Goal: Find specific fact: Find specific fact

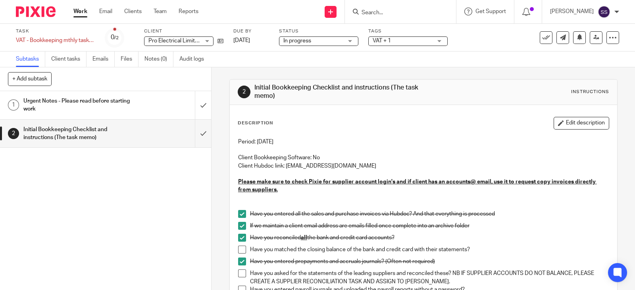
scroll to position [49, 0]
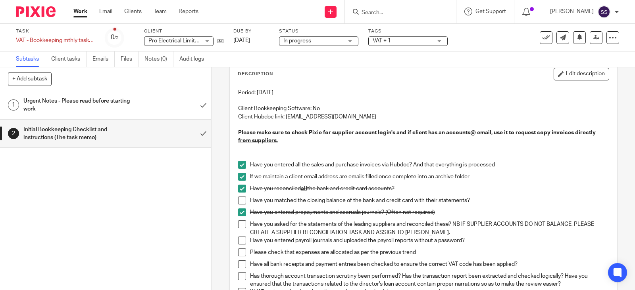
click at [430, 11] on input "Search" at bounding box center [396, 13] width 71 height 7
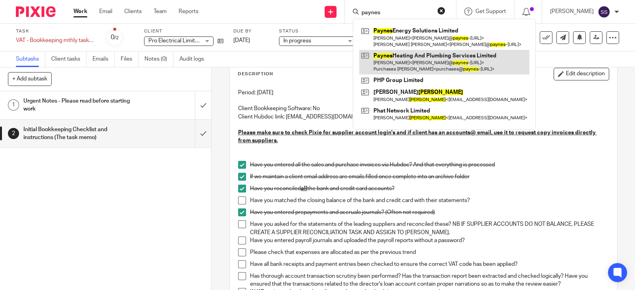
type input "paynes"
click at [435, 58] on link at bounding box center [444, 62] width 170 height 25
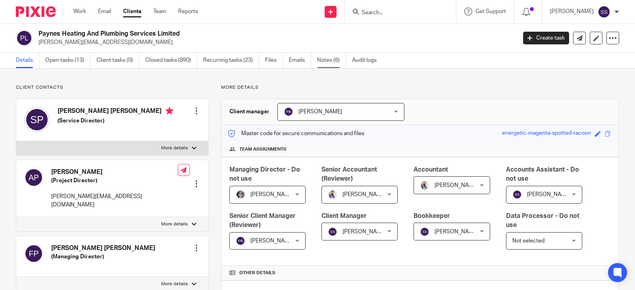
click at [329, 61] on link "Notes (6)" at bounding box center [331, 60] width 29 height 15
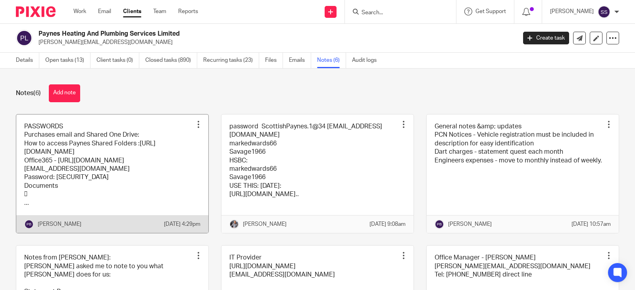
click at [143, 169] on link at bounding box center [112, 174] width 192 height 119
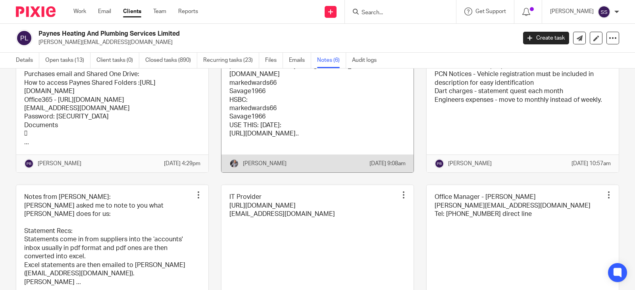
scroll to position [136, 0]
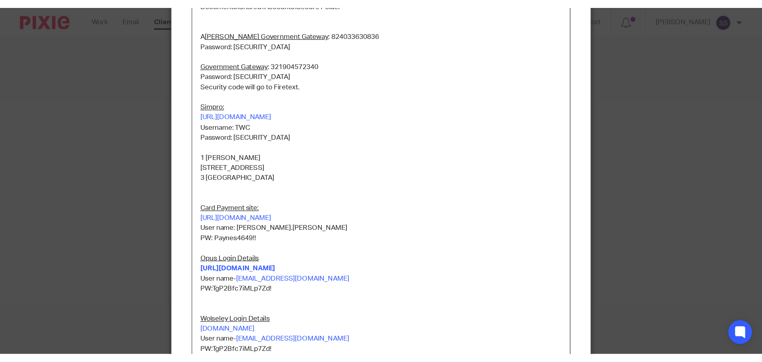
scroll to position [298, 0]
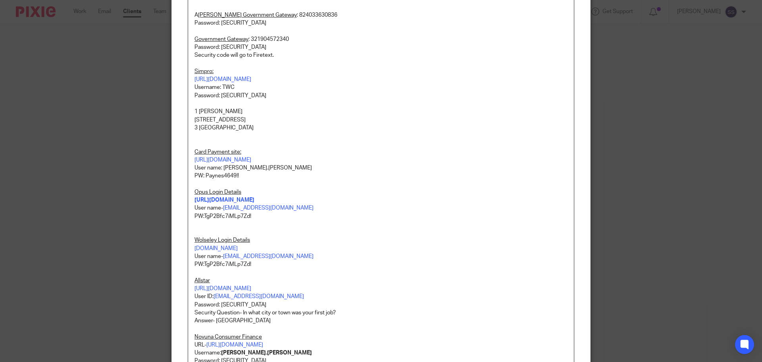
click at [275, 132] on p "3 Lake District" at bounding box center [380, 128] width 373 height 8
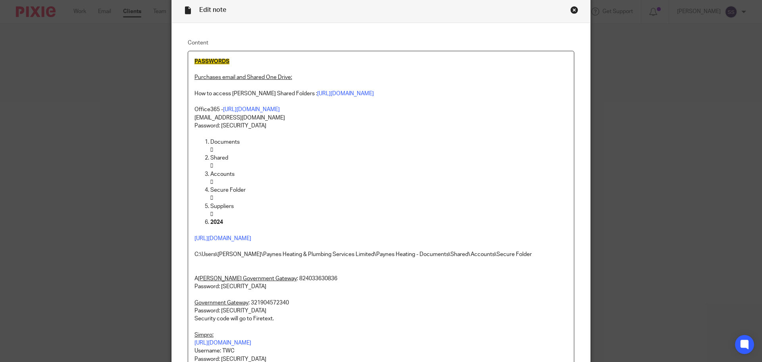
scroll to position [0, 0]
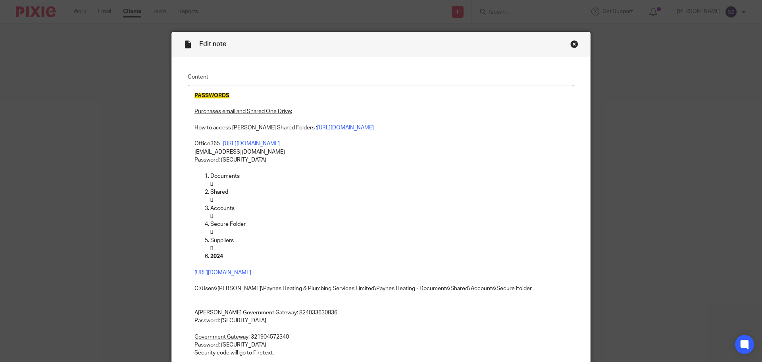
click at [571, 43] on div "Close this dialog window" at bounding box center [574, 44] width 8 height 8
click at [570, 45] on div "Close this dialog window" at bounding box center [574, 44] width 8 height 8
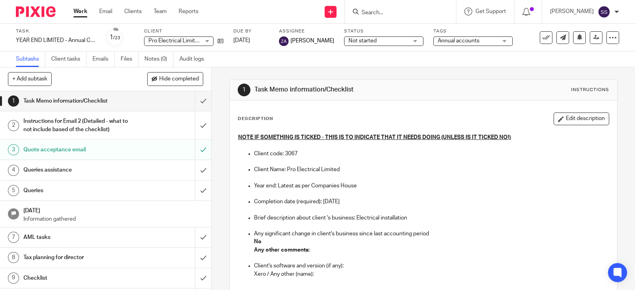
scroll to position [99, 0]
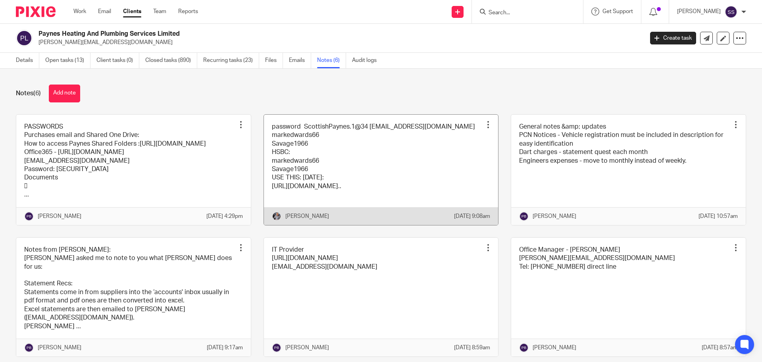
click at [332, 158] on link at bounding box center [381, 170] width 234 height 110
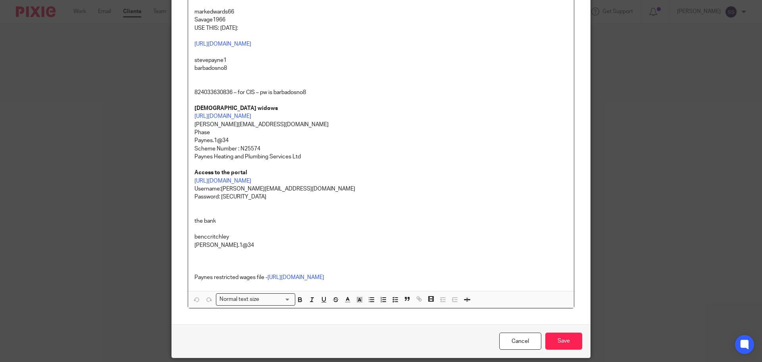
scroll to position [149, 0]
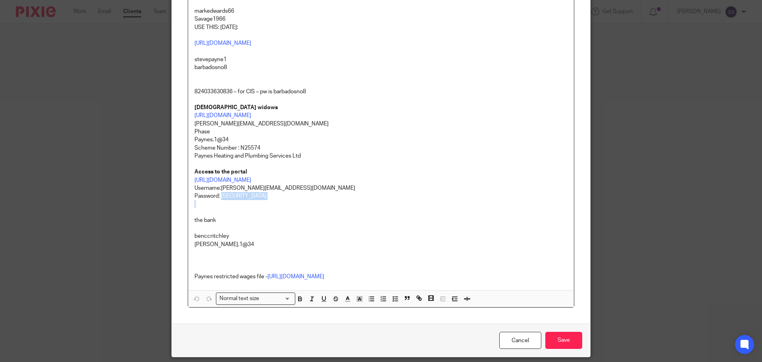
drag, startPoint x: 262, startPoint y: 225, endPoint x: 218, endPoint y: 221, distance: 44.2
click at [218, 221] on div "password ScottishPaynes.1@34 [EMAIL_ADDRESS][DOMAIN_NAME] markedwards66 Savage1…" at bounding box center [381, 114] width 386 height 354
copy p "Scottish@2025!"
click at [231, 144] on p "Paynes.1@34" at bounding box center [380, 140] width 373 height 8
drag, startPoint x: 231, startPoint y: 163, endPoint x: 192, endPoint y: 161, distance: 38.9
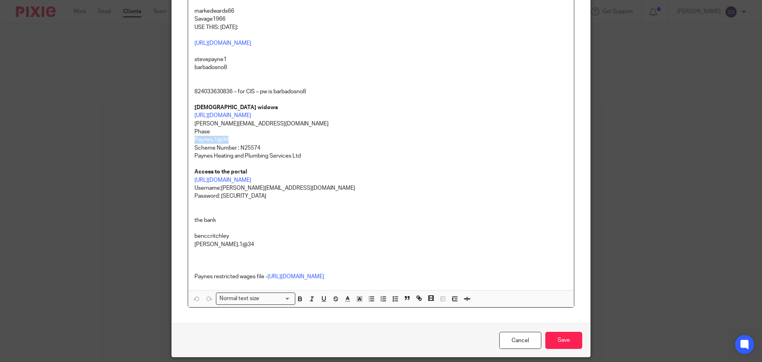
click at [194, 144] on p "Paynes.1@34" at bounding box center [380, 140] width 373 height 8
copy p "Paynes.1@34"
click at [261, 128] on p "[PERSON_NAME][EMAIL_ADDRESS][DOMAIN_NAME]" at bounding box center [380, 124] width 373 height 8
drag, startPoint x: 262, startPoint y: 220, endPoint x: 217, endPoint y: 222, distance: 44.5
click at [217, 200] on p "Password: [SECURITY_DATA]" at bounding box center [380, 196] width 373 height 8
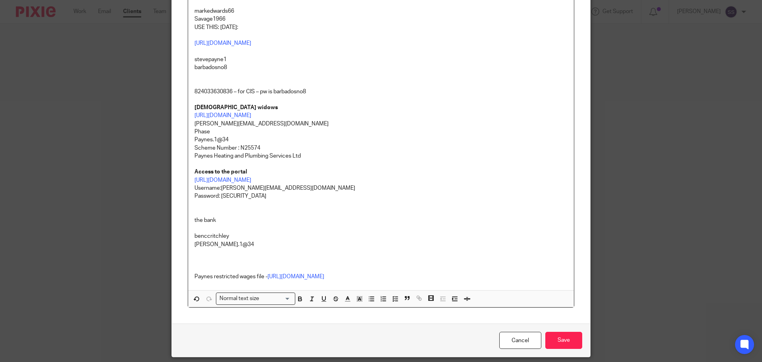
click at [285, 208] on p at bounding box center [380, 204] width 373 height 8
click at [382, 160] on p "Paynes Heating and Plumbing Services Ltd" at bounding box center [380, 156] width 373 height 8
click at [275, 208] on p at bounding box center [380, 204] width 373 height 8
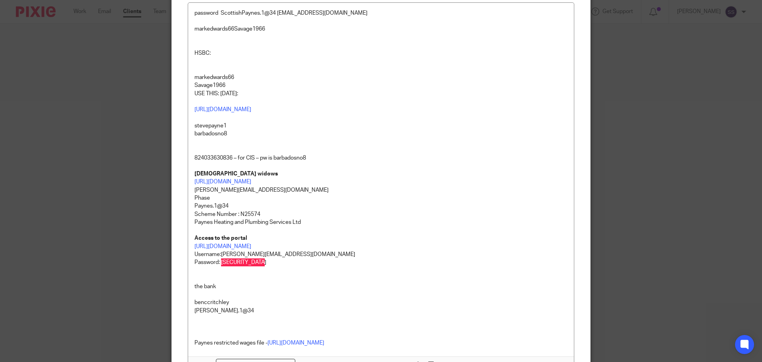
scroll to position [99, 0]
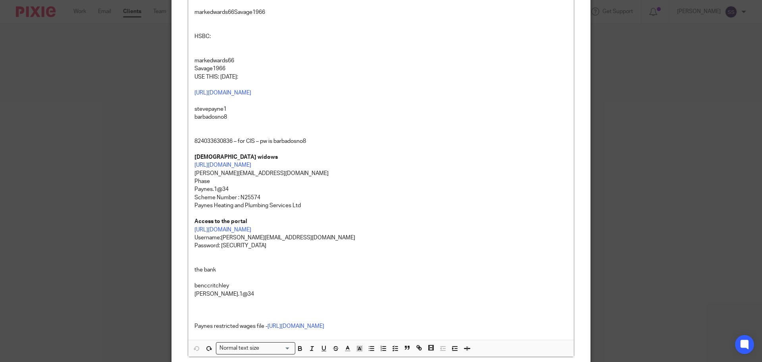
drag, startPoint x: 261, startPoint y: 212, endPoint x: 250, endPoint y: 209, distance: 12.1
click at [261, 193] on p "Paynes.1@34" at bounding box center [380, 189] width 373 height 8
drag, startPoint x: 233, startPoint y: 210, endPoint x: 192, endPoint y: 213, distance: 41.7
click at [194, 193] on p "Paynes.1@34" at bounding box center [380, 189] width 373 height 8
copy p "Paynes.1@34"
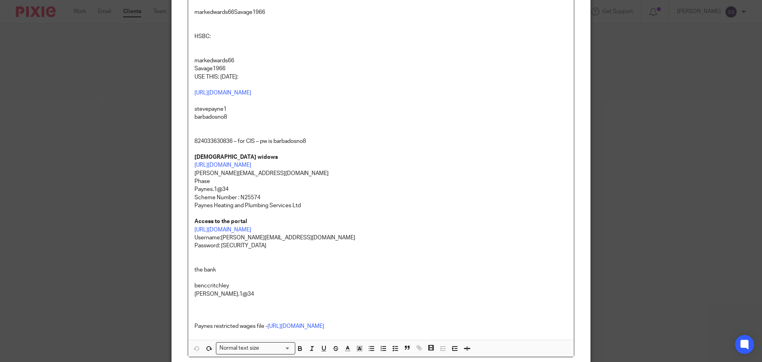
click at [272, 250] on p "Password: [SECURITY_DATA]" at bounding box center [380, 246] width 373 height 8
drag, startPoint x: 265, startPoint y: 270, endPoint x: 219, endPoint y: 269, distance: 46.4
click at [219, 250] on p "Password: [SECURITY_DATA]" at bounding box center [380, 246] width 373 height 8
click at [258, 257] on p at bounding box center [380, 254] width 373 height 8
drag, startPoint x: 259, startPoint y: 273, endPoint x: 188, endPoint y: 263, distance: 72.1
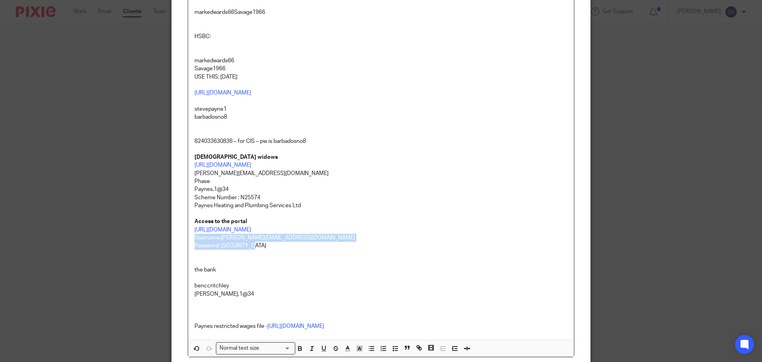
click at [188, 263] on div "password ScottishPaynes.1@34 [EMAIL_ADDRESS][DOMAIN_NAME] markedwards66 Savage1…" at bounding box center [381, 163] width 386 height 354
copy div "Username:[PERSON_NAME][EMAIL_ADDRESS][DOMAIN_NAME]       Password: [SECURITY_DA…"
